Goal: Information Seeking & Learning: Learn about a topic

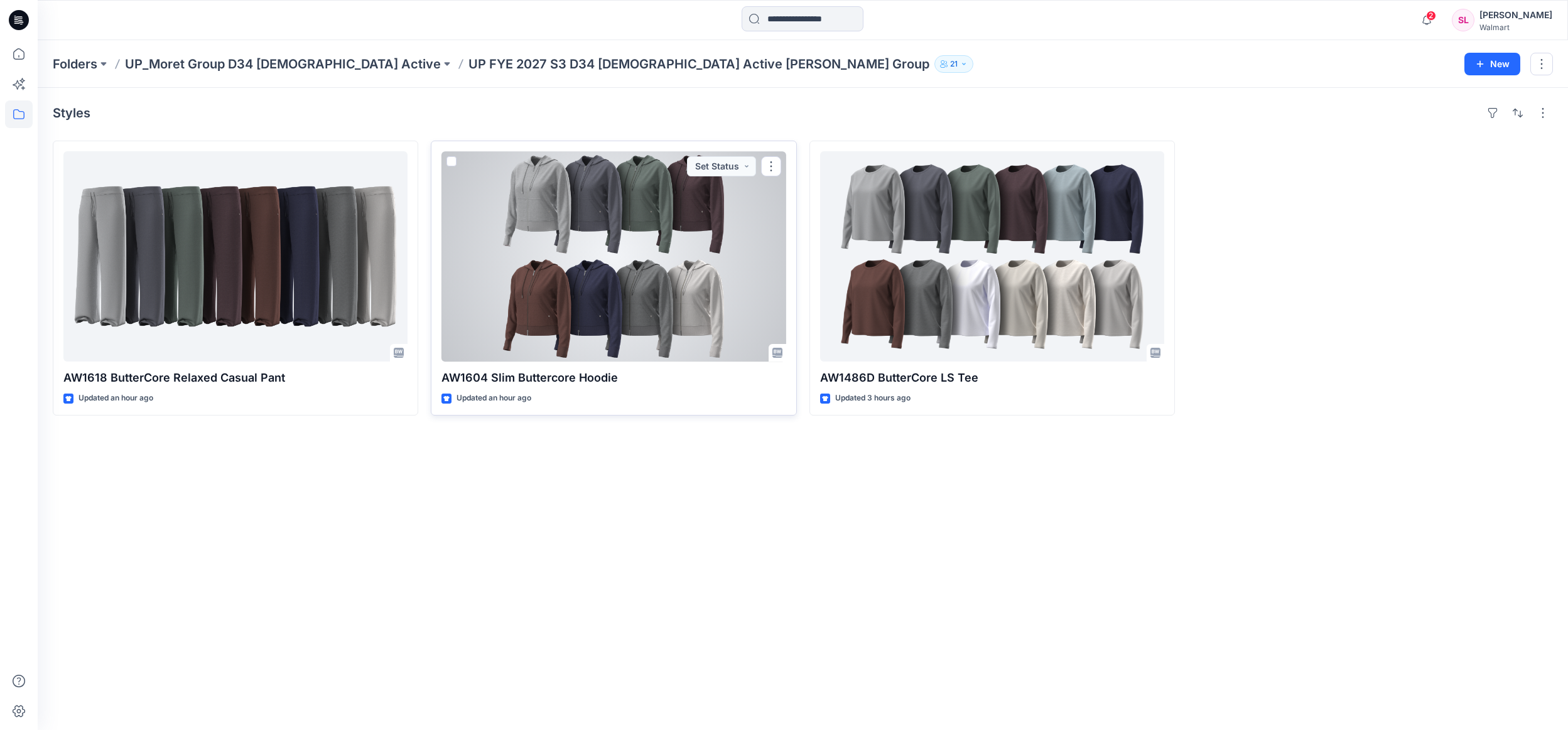
click at [622, 265] on div at bounding box center [614, 257] width 345 height 210
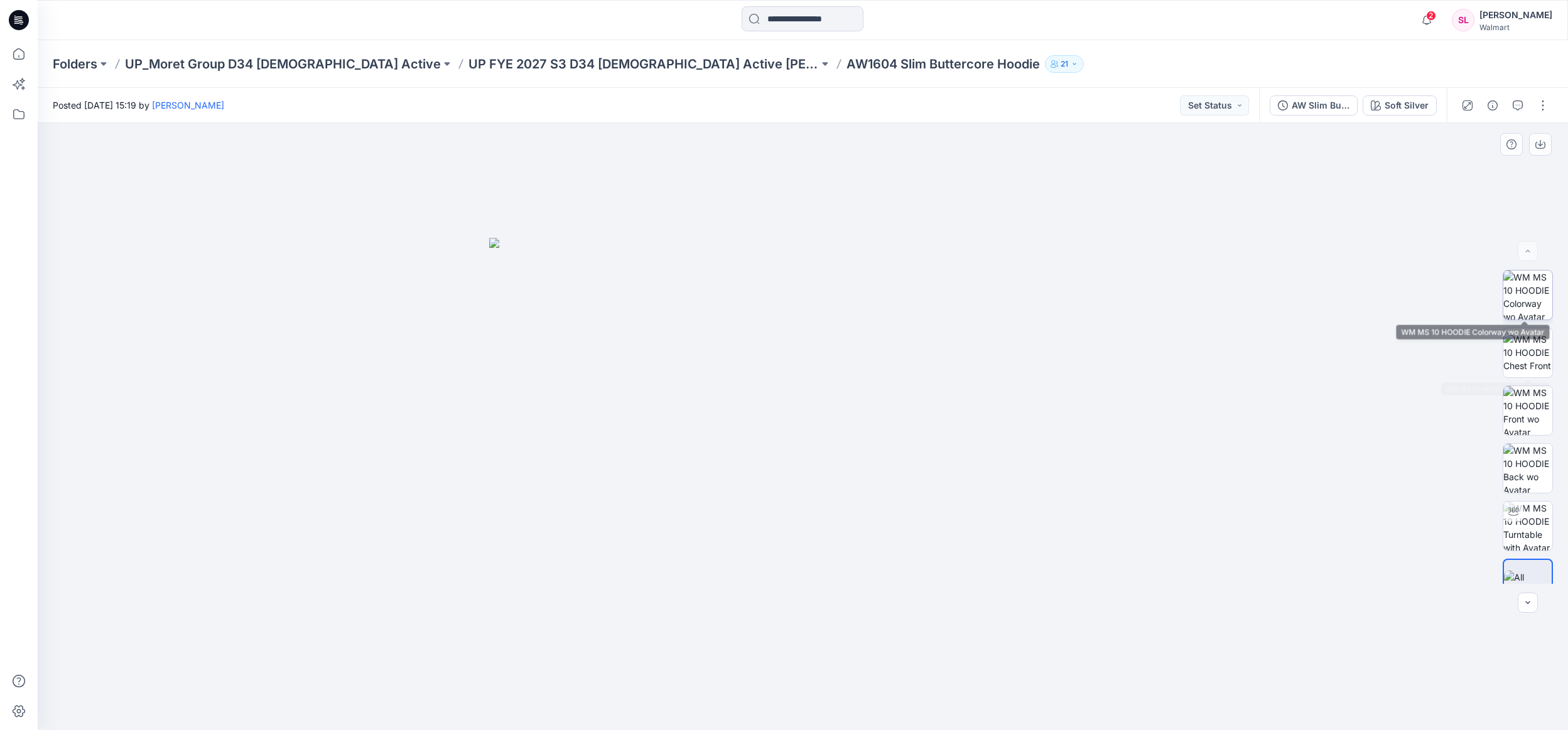
click at [1516, 299] on img at bounding box center [1527, 295] width 49 height 49
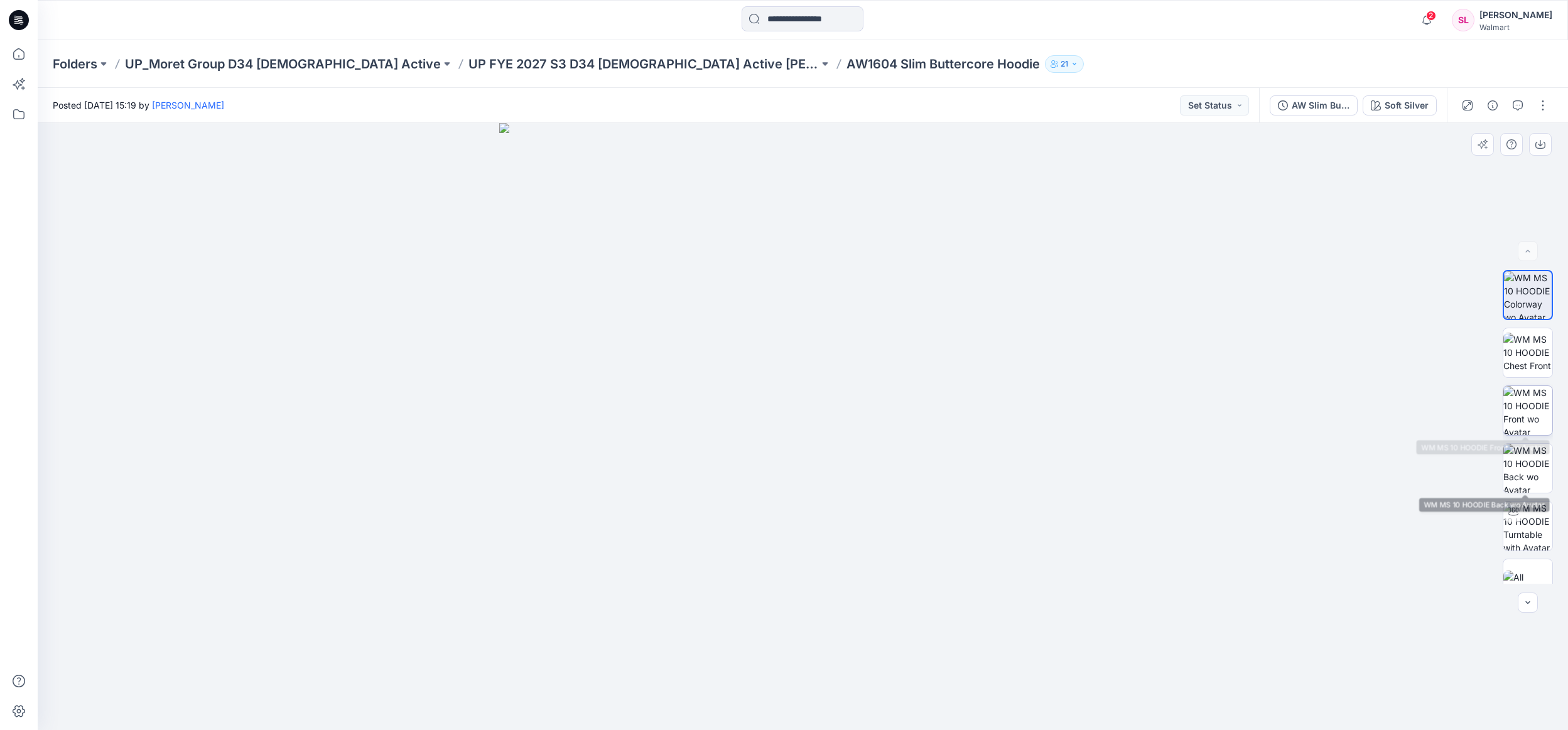
click at [1530, 412] on img at bounding box center [1527, 410] width 49 height 49
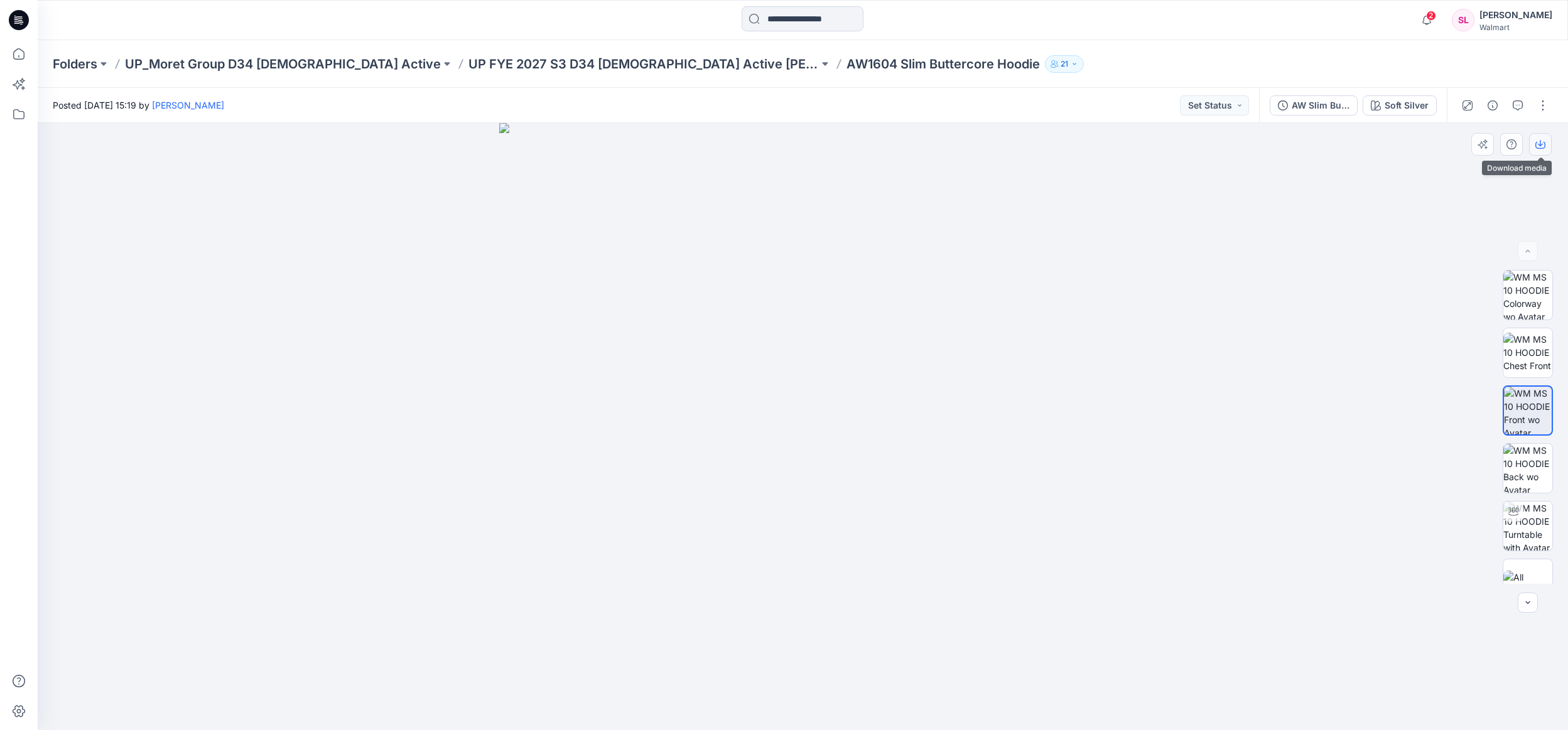
click at [1539, 143] on icon "button" at bounding box center [1540, 144] width 10 height 10
click at [621, 65] on p "UP FYE 2027 S3 D34 [DEMOGRAPHIC_DATA] Active [PERSON_NAME] Group" at bounding box center [643, 64] width 350 height 17
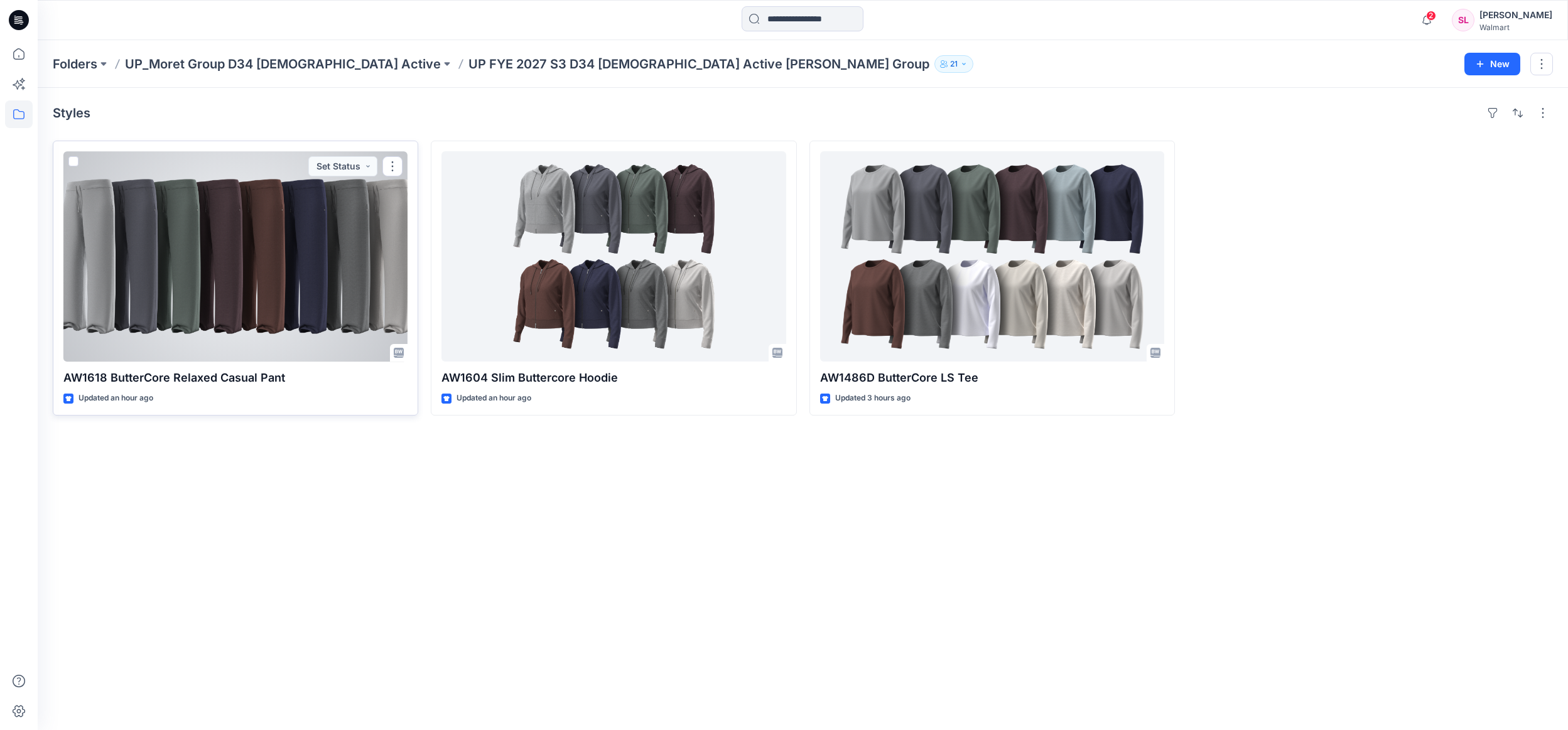
click at [370, 233] on div at bounding box center [235, 257] width 345 height 210
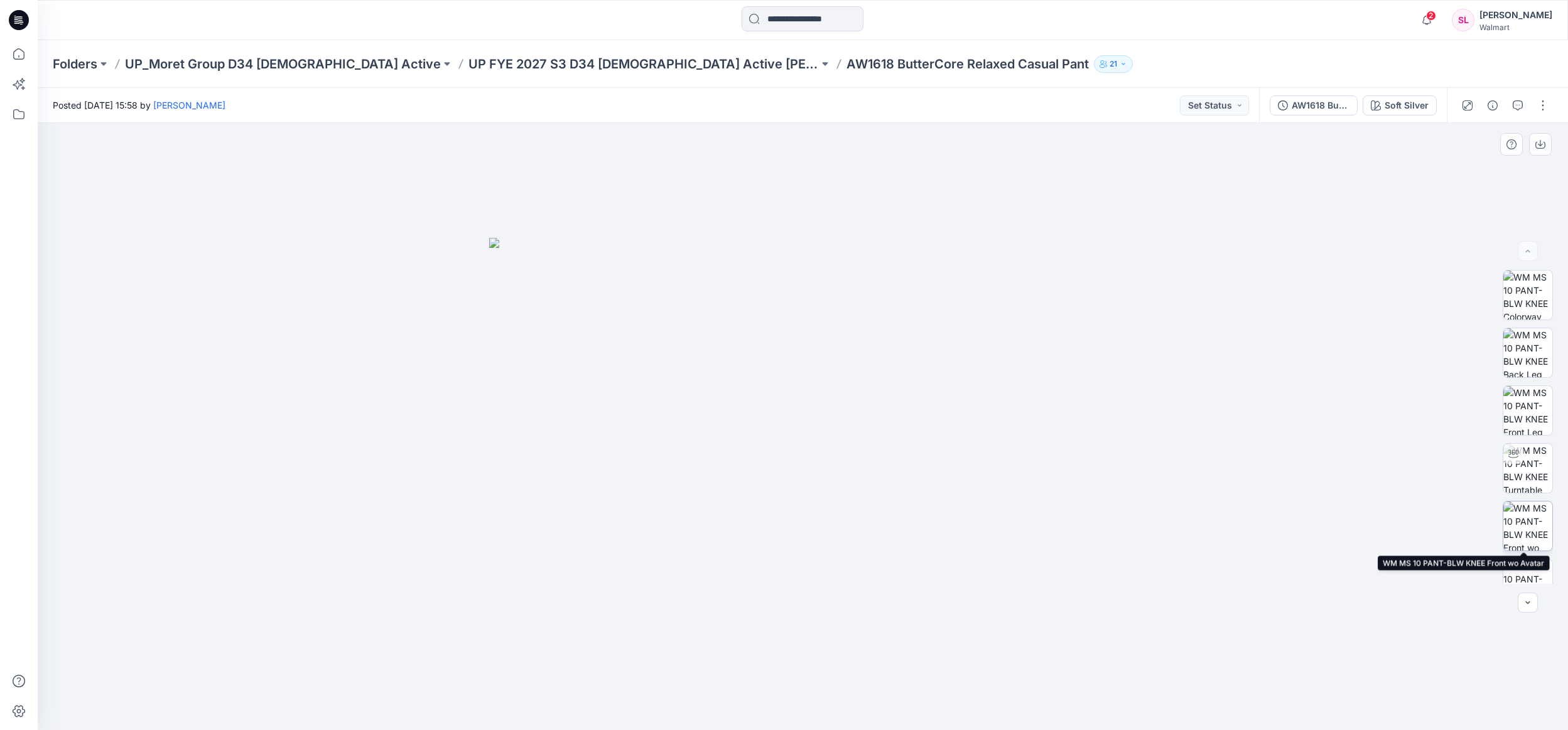
click at [1530, 518] on img at bounding box center [1527, 526] width 49 height 49
click at [1546, 152] on button "button" at bounding box center [1540, 144] width 23 height 23
click at [518, 71] on p "UP FYE 2027 S3 D34 [DEMOGRAPHIC_DATA] Active [PERSON_NAME] Group" at bounding box center [643, 64] width 350 height 17
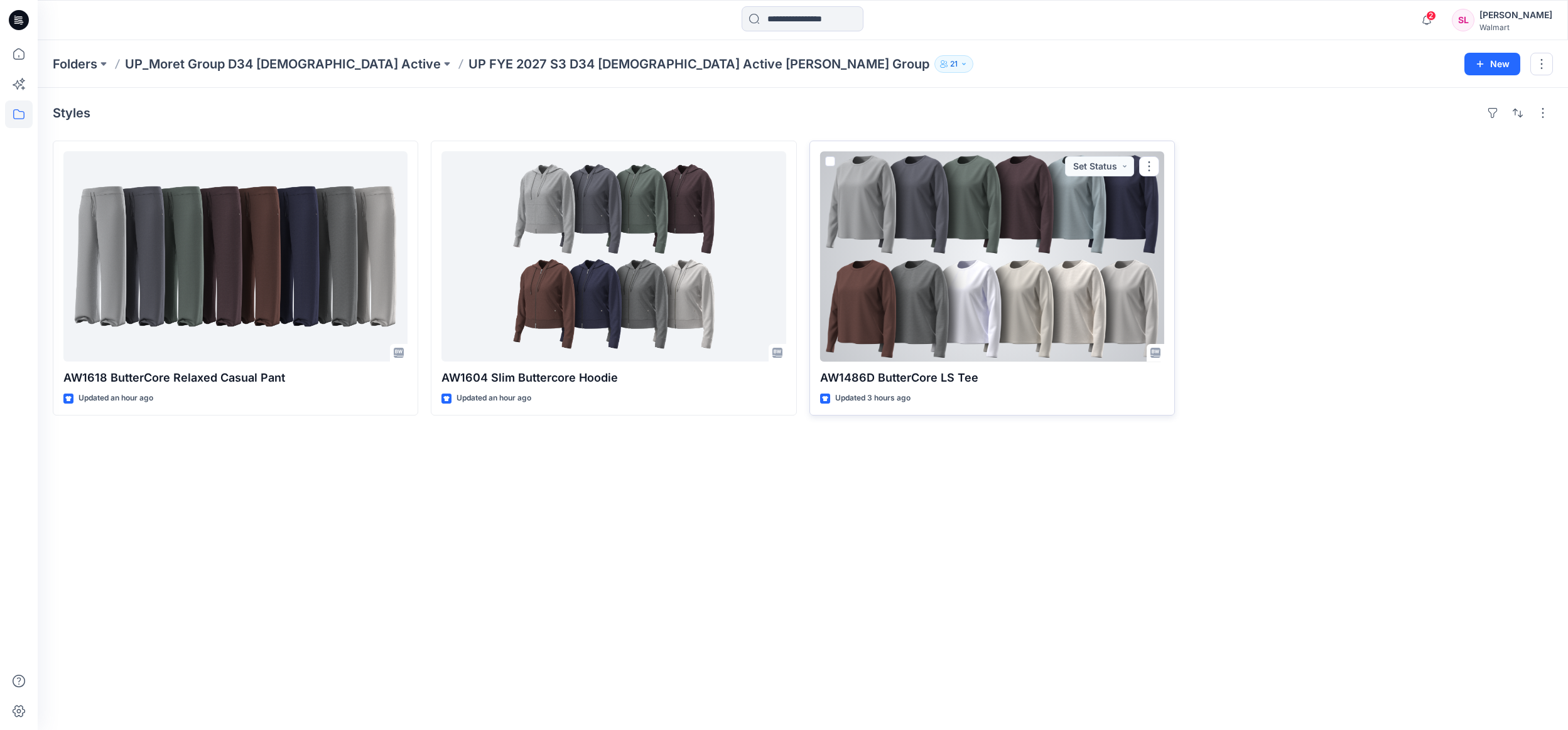
click at [902, 230] on div at bounding box center [992, 257] width 345 height 210
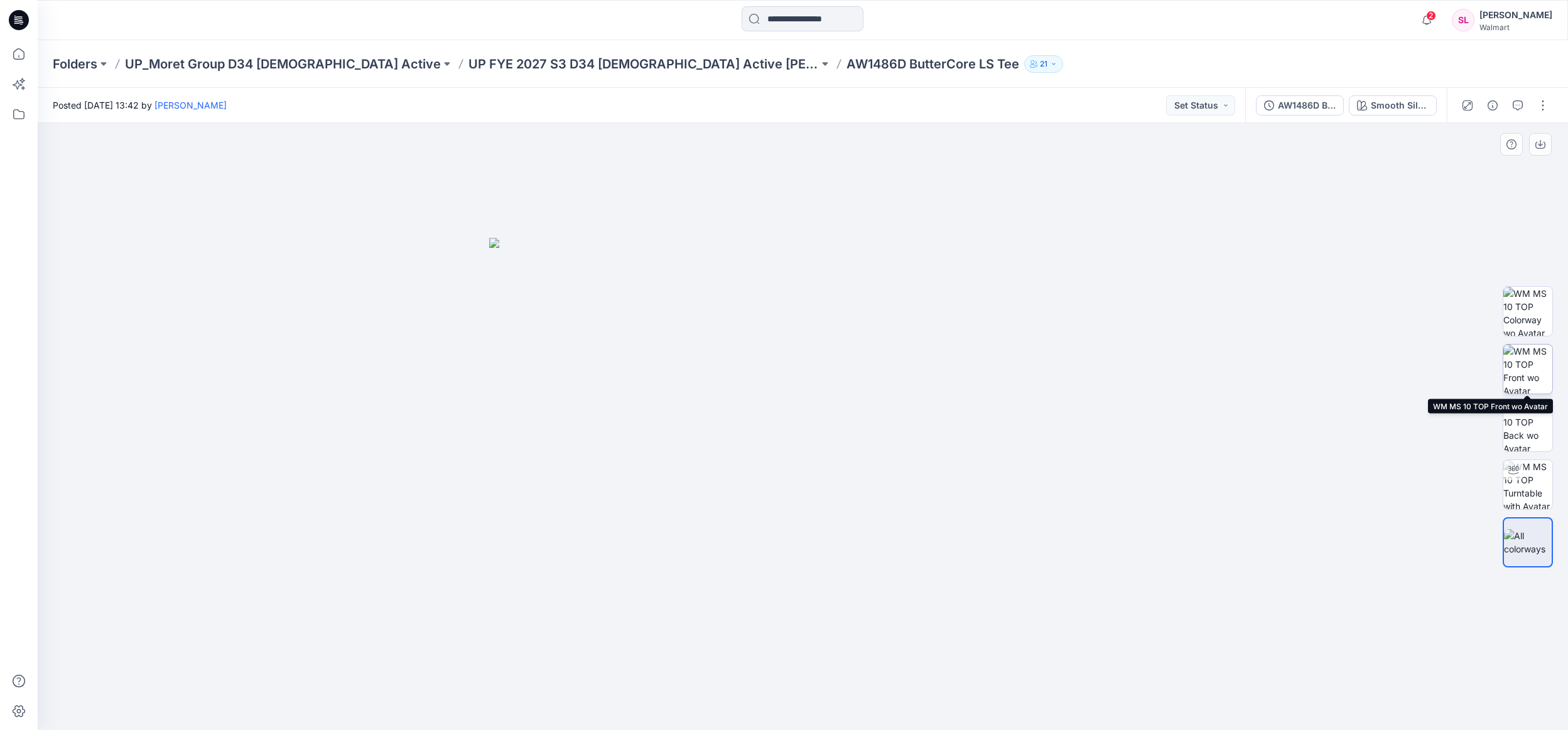
click at [1526, 377] on img at bounding box center [1527, 368] width 49 height 49
click at [1545, 150] on icon "button" at bounding box center [1540, 144] width 10 height 10
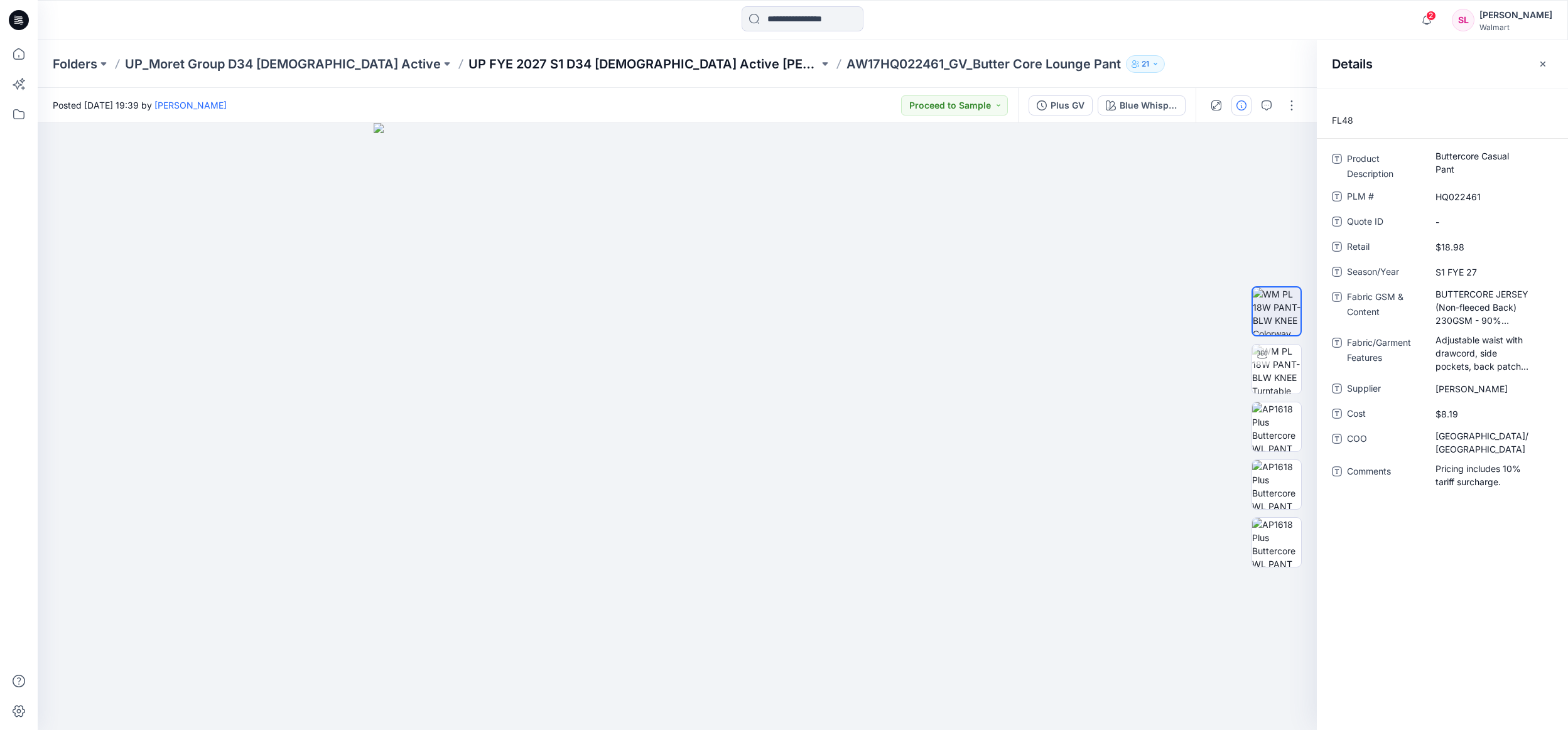
click at [494, 60] on p "UP FYE 2027 S1 D34 [DEMOGRAPHIC_DATA] Active [PERSON_NAME]" at bounding box center [643, 64] width 350 height 17
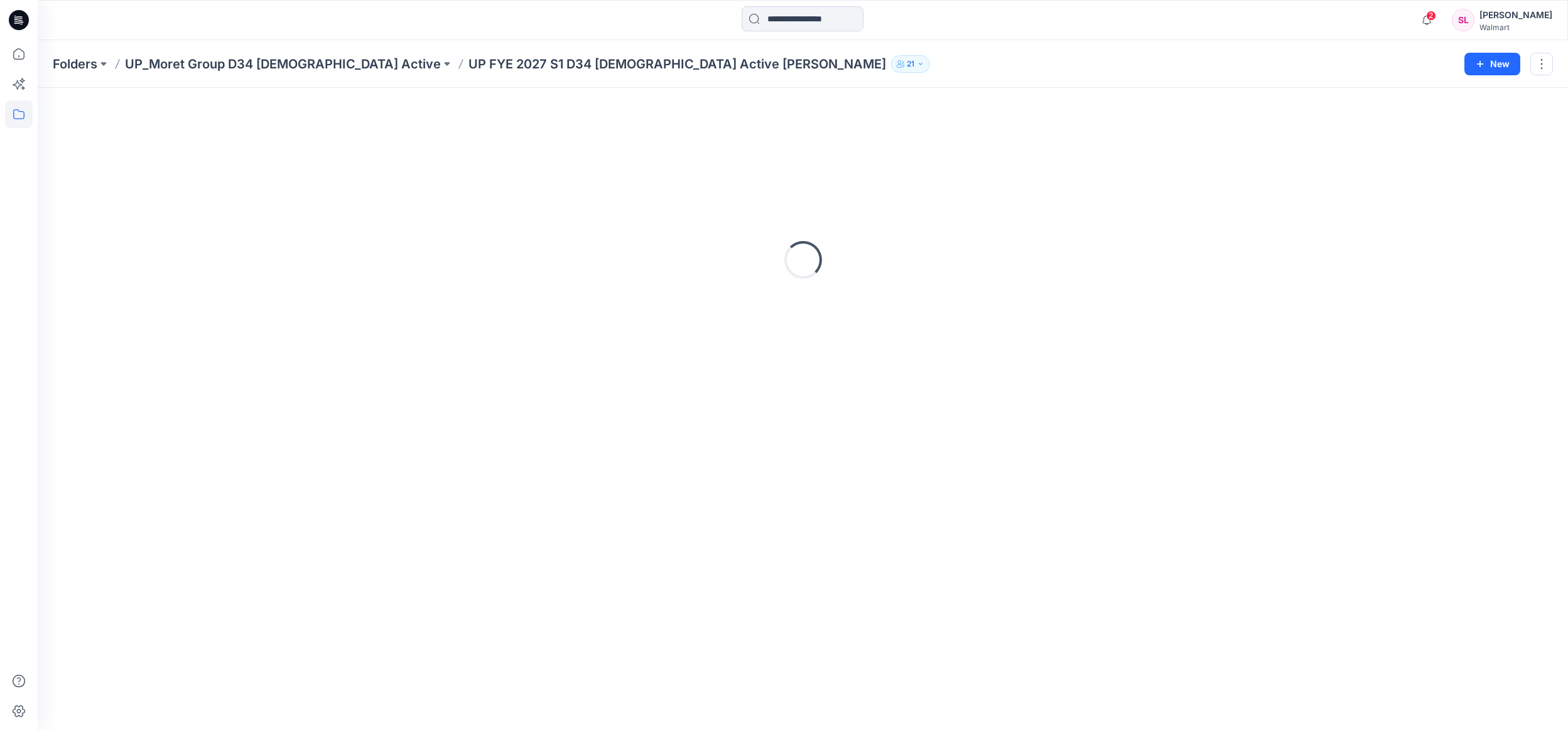
click at [469, 67] on p "UP FYE 2027 S1 D34 [DEMOGRAPHIC_DATA] Active [PERSON_NAME]" at bounding box center [678, 64] width 418 height 17
click at [261, 63] on p "UP_Moret Group D34 [DEMOGRAPHIC_DATA] Active" at bounding box center [282, 64] width 316 height 17
click at [480, 73] on div "Folders UP_Moret Group D34 [DEMOGRAPHIC_DATA] Active UP FYE 2027 S1 D34 [DEMOGR…" at bounding box center [802, 64] width 1530 height 48
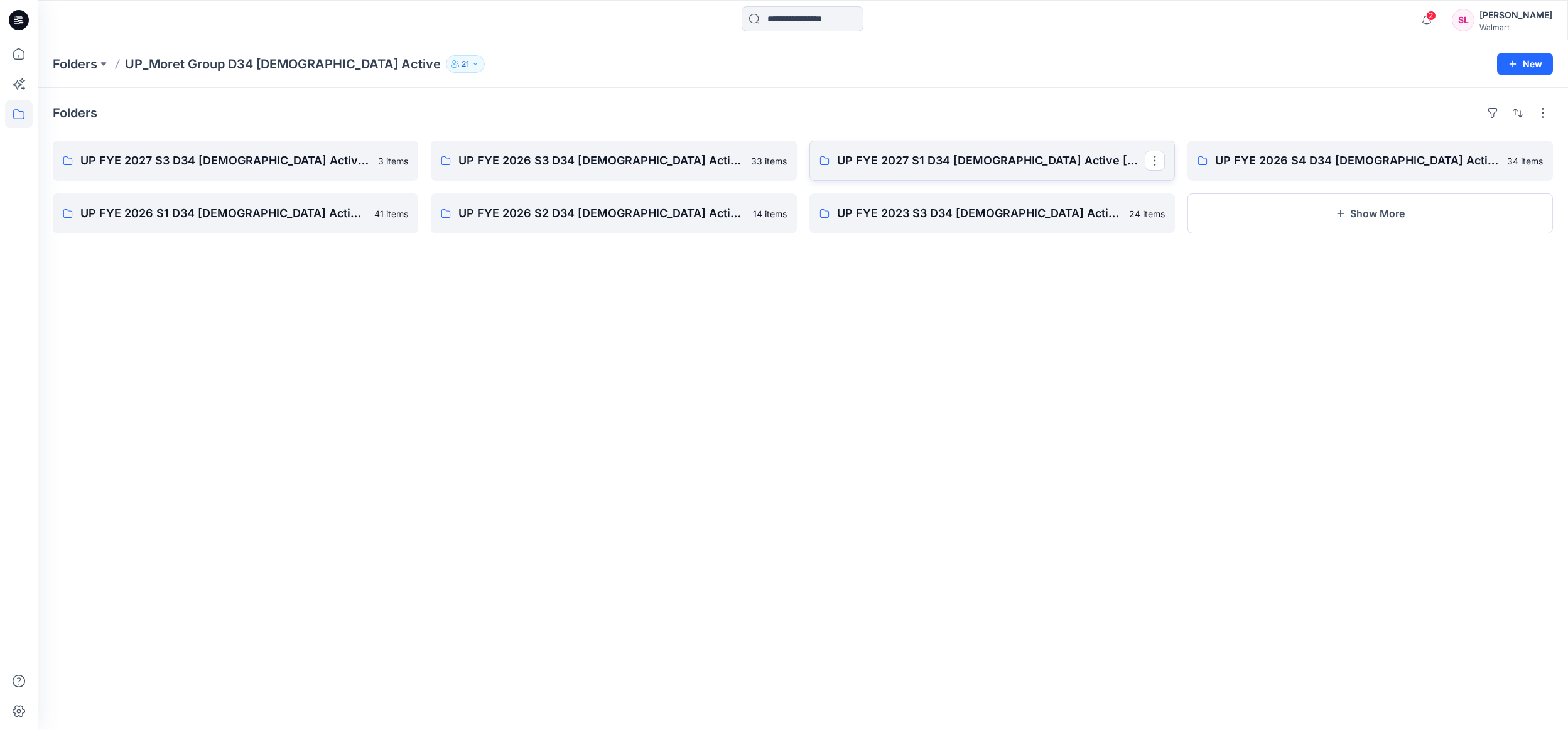
click at [924, 161] on p "UP FYE 2027 S1 D34 [DEMOGRAPHIC_DATA] Active [PERSON_NAME]" at bounding box center [991, 160] width 307 height 17
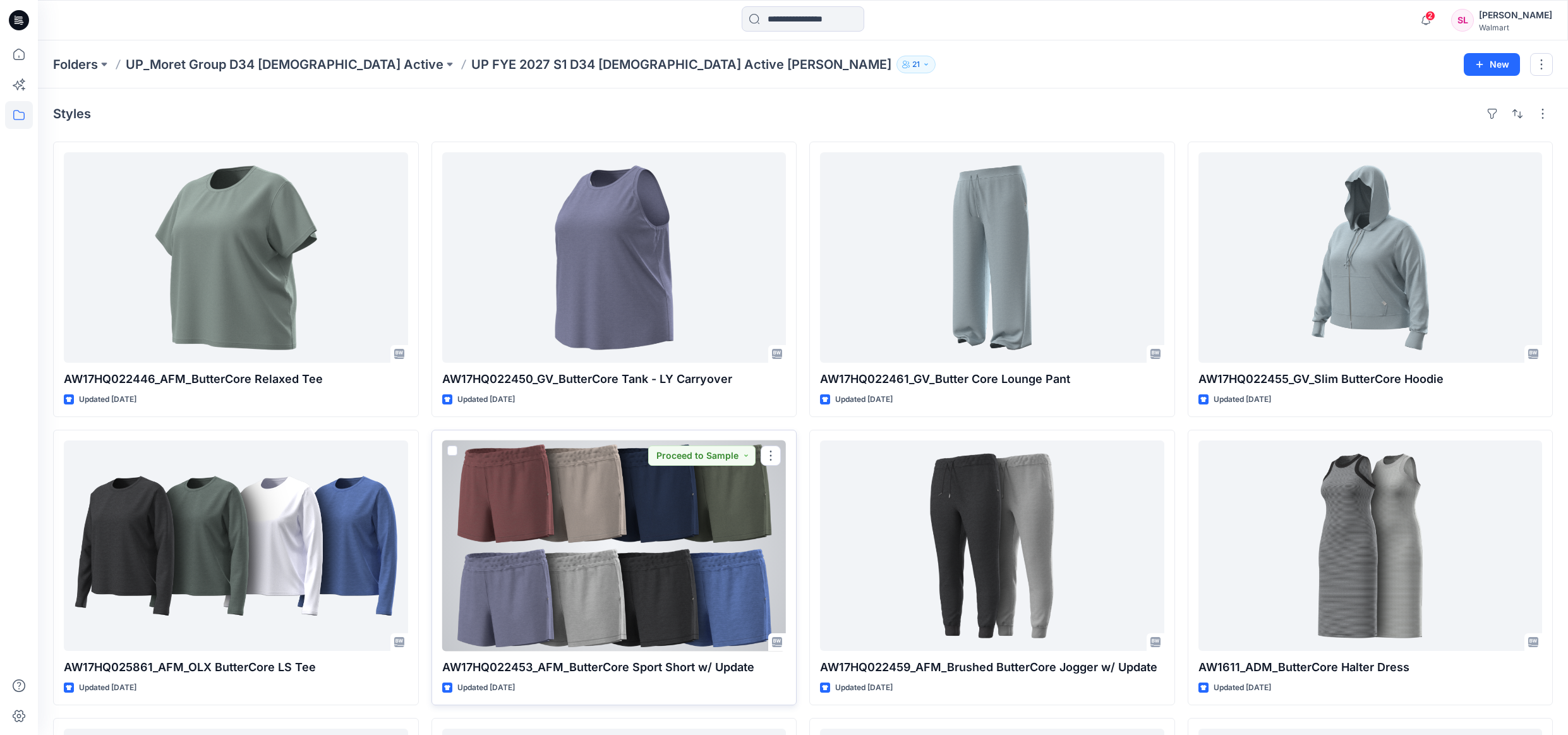
click at [636, 600] on div at bounding box center [615, 546] width 345 height 210
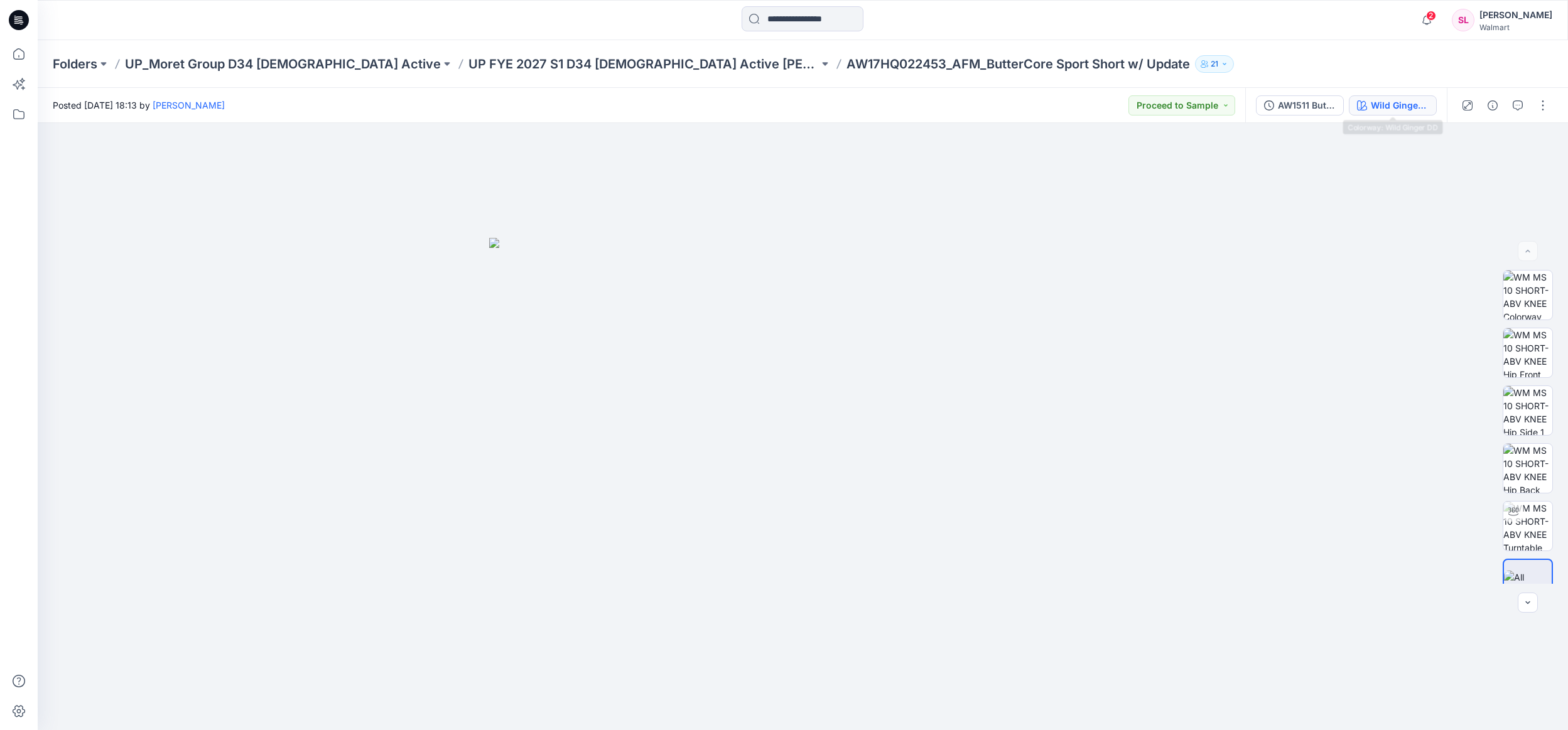
click at [1417, 107] on div "Wild Ginger DD" at bounding box center [1399, 105] width 58 height 13
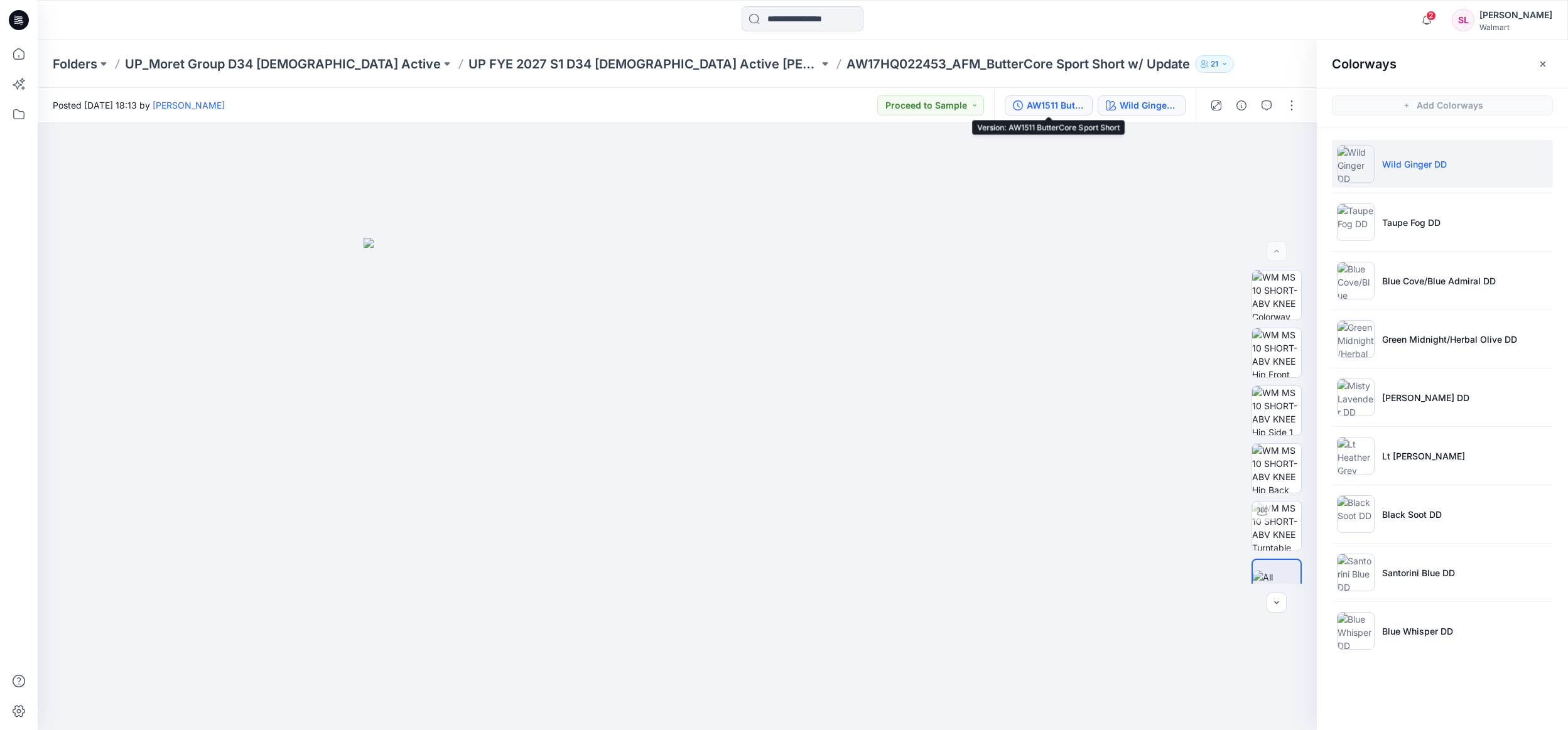
click at [1074, 106] on div "AW1511 ButterCore Sport Short" at bounding box center [1056, 105] width 58 height 13
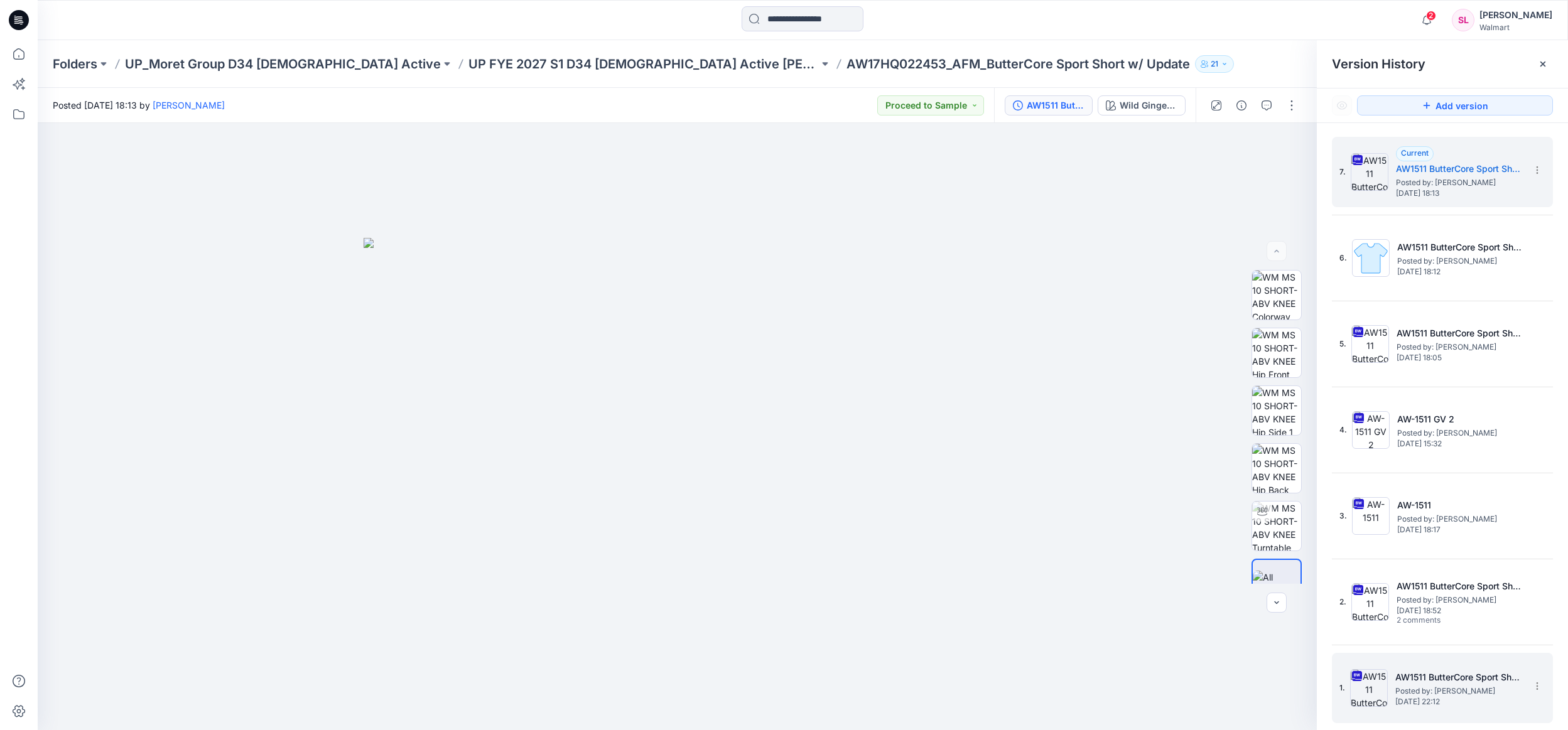
click at [1422, 664] on div "1. AW1511 ButterCore Sport Short w/ Update Posted by: Sarah Lim Thursday, Febru…" at bounding box center [1432, 687] width 188 height 60
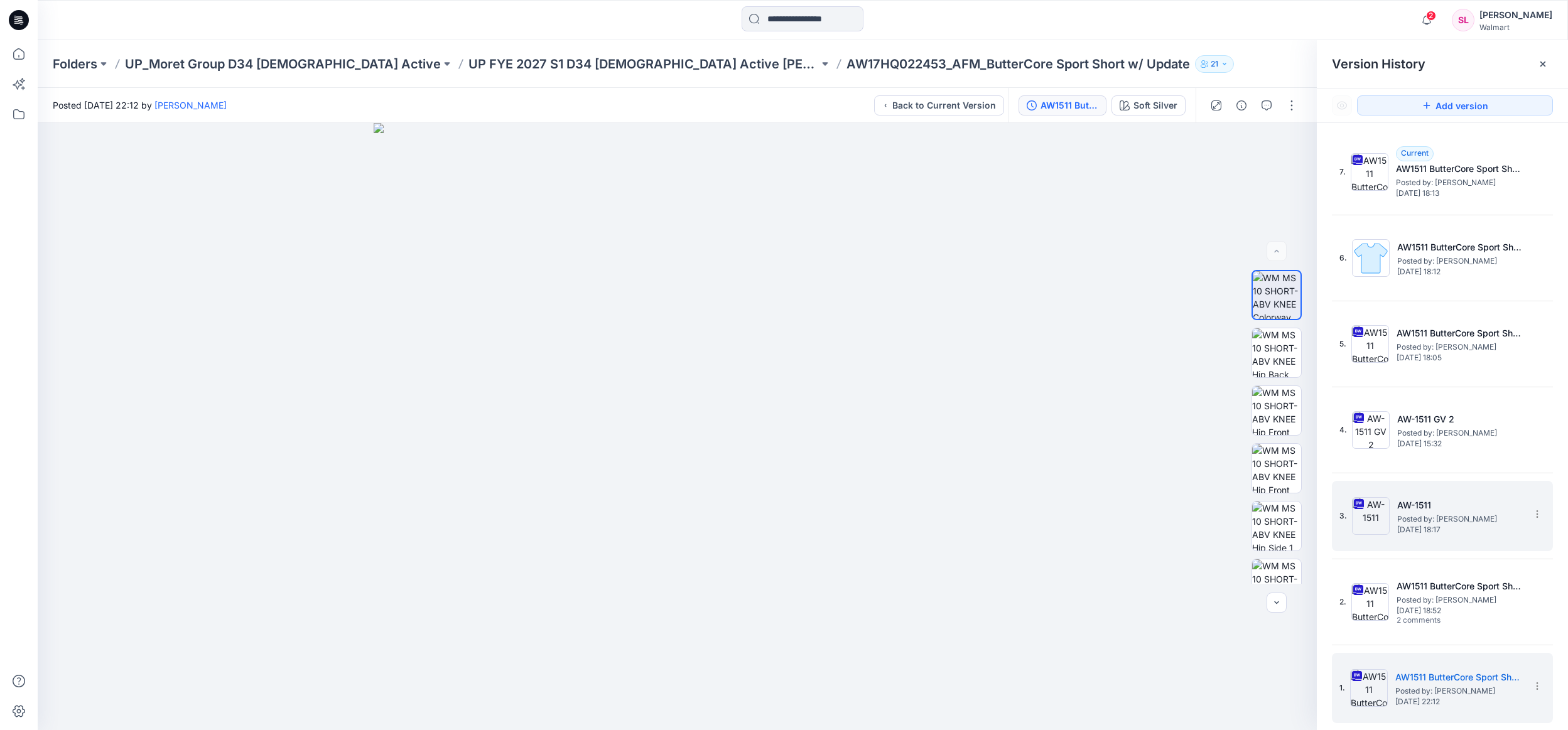
click at [1387, 503] on img at bounding box center [1369, 515] width 37 height 37
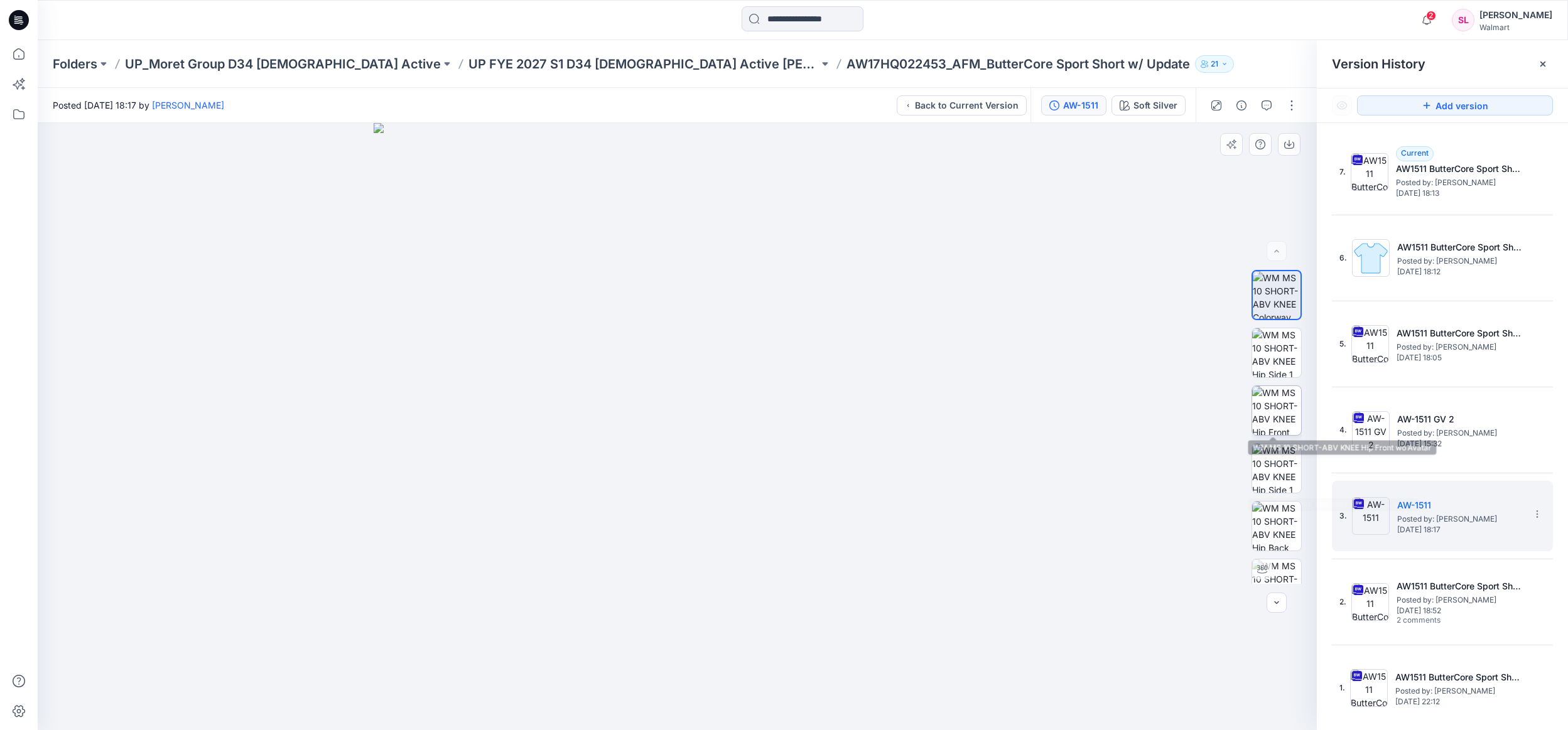
click at [1279, 422] on img at bounding box center [1276, 410] width 49 height 49
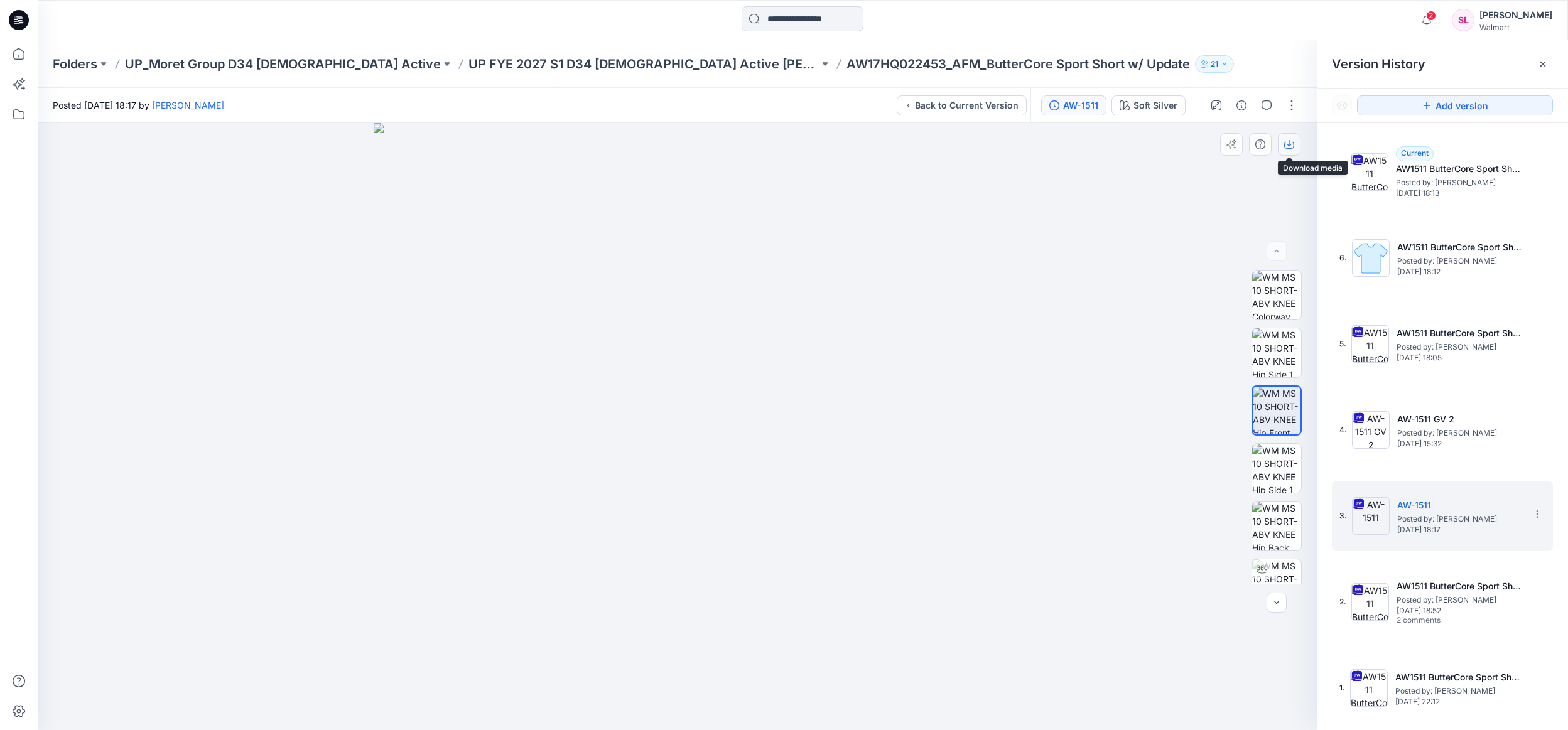
click at [1283, 142] on button "button" at bounding box center [1289, 144] width 23 height 23
